Goal: Check status: Check status

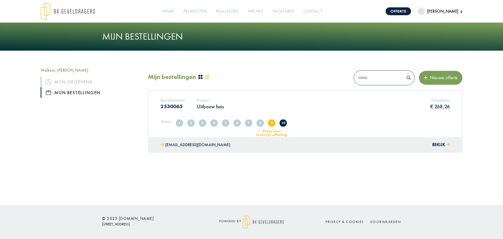
click at [433, 144] on button "Bekijk" at bounding box center [441, 145] width 18 height 8
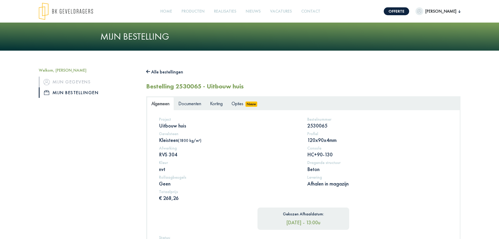
click at [107, 160] on div "Welkom, [PERSON_NAME] Mijn gegevens Mijn bestellingen" at bounding box center [88, 203] width 107 height 271
click at [99, 161] on div "Welkom, [PERSON_NAME] Mijn gegevens Mijn bestellingen" at bounding box center [88, 203] width 107 height 271
click at [99, 160] on div "Welkom, [PERSON_NAME] Mijn gegevens Mijn bestellingen" at bounding box center [88, 203] width 107 height 271
